Goal: Transaction & Acquisition: Subscribe to service/newsletter

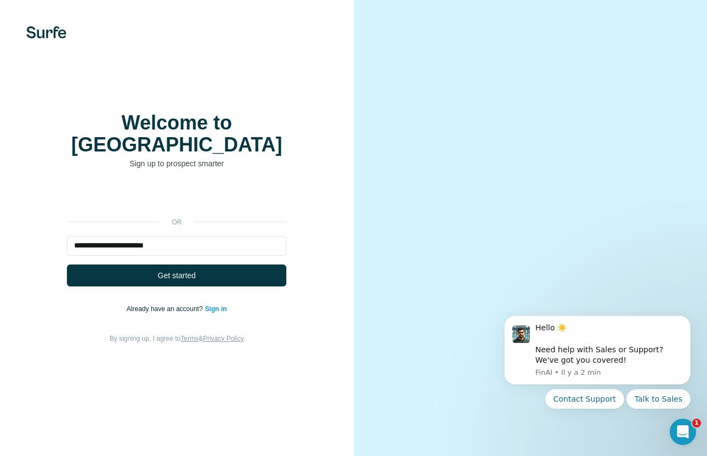
type input "**********"
click at [67, 265] on button "Get started" at bounding box center [177, 276] width 220 height 22
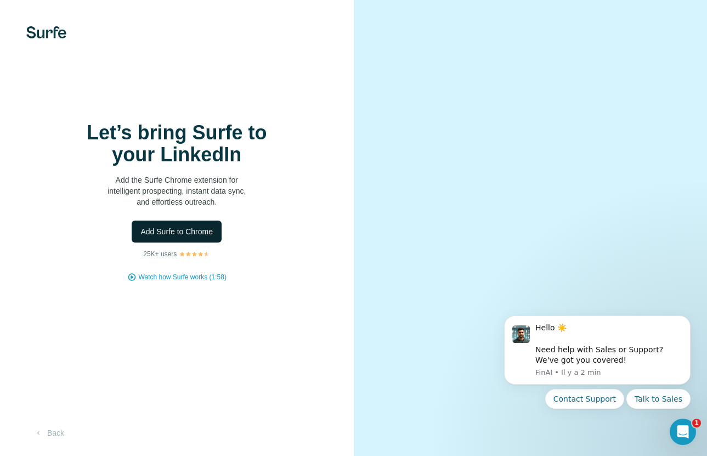
click at [188, 229] on span "Add Surfe to Chrome" at bounding box center [176, 231] width 72 height 11
